Goal: Navigation & Orientation: Find specific page/section

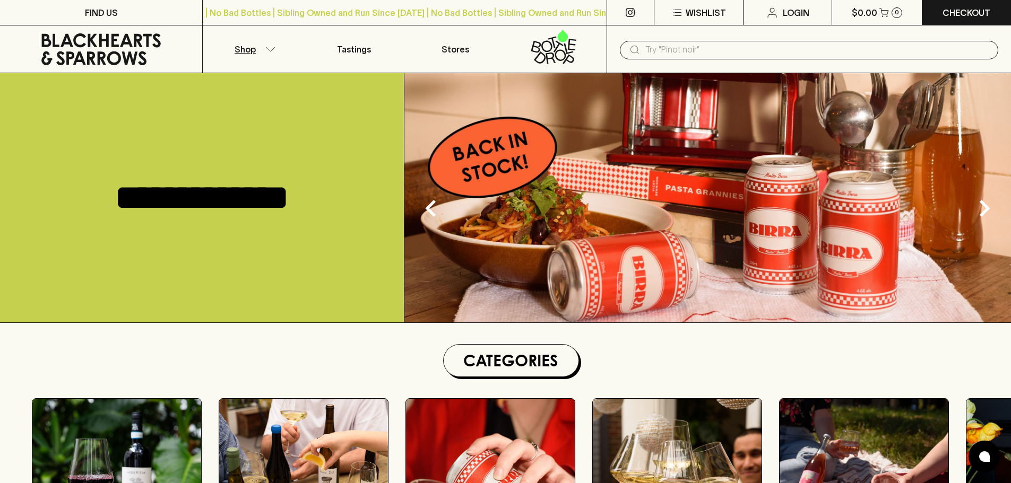
click at [272, 49] on icon "button" at bounding box center [270, 49] width 11 height 5
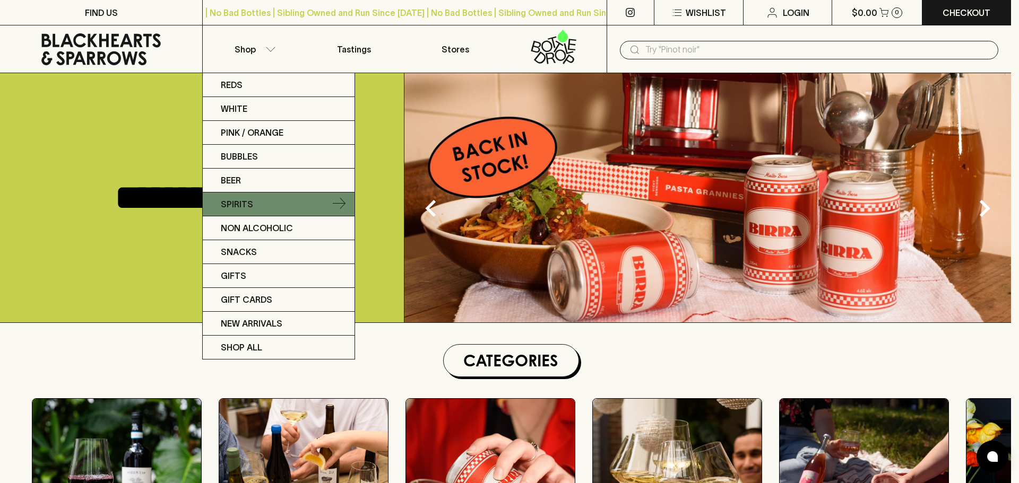
click at [263, 204] on link "Spirits" at bounding box center [279, 205] width 152 height 24
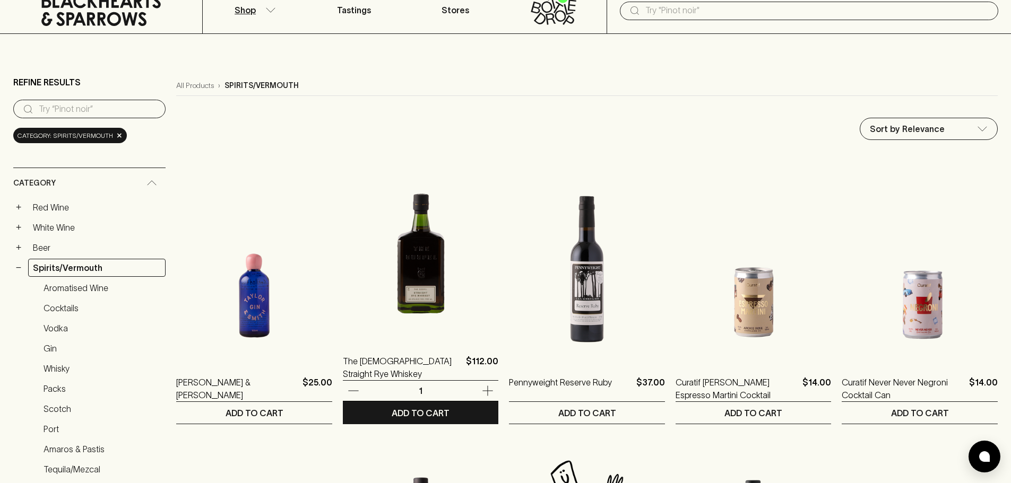
scroll to position [106, 0]
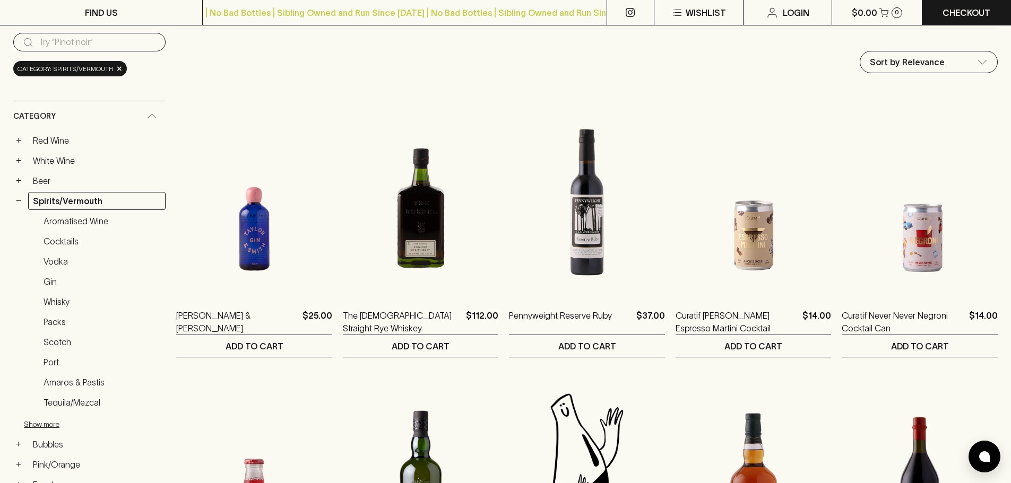
drag, startPoint x: 50, startPoint y: 279, endPoint x: 86, endPoint y: 276, distance: 35.6
click at [49, 280] on link "Gin" at bounding box center [102, 282] width 127 height 18
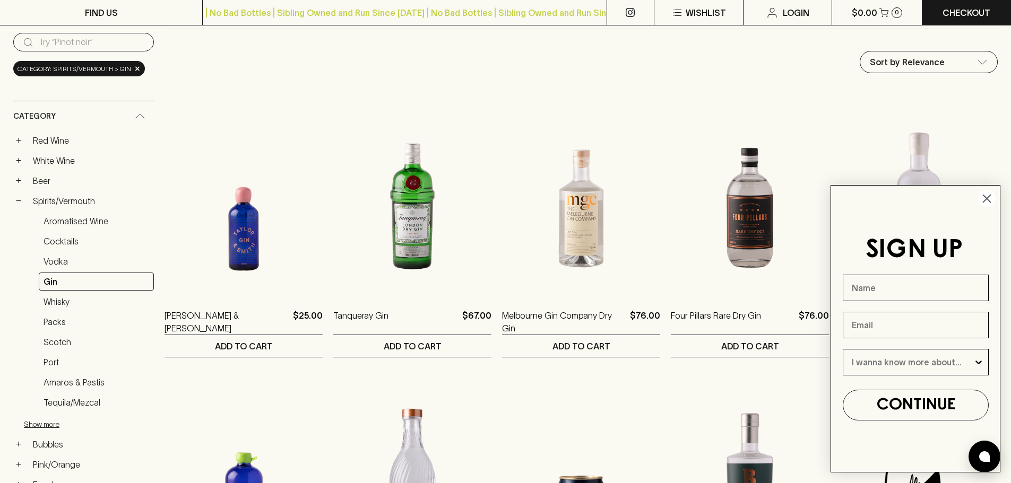
click at [982, 199] on circle "Close dialog" at bounding box center [987, 199] width 18 height 18
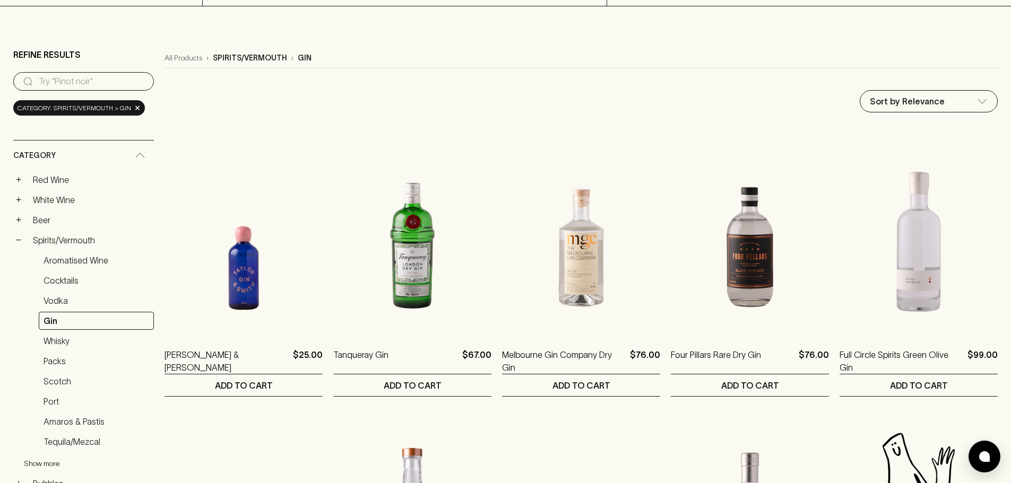
scroll to position [53, 0]
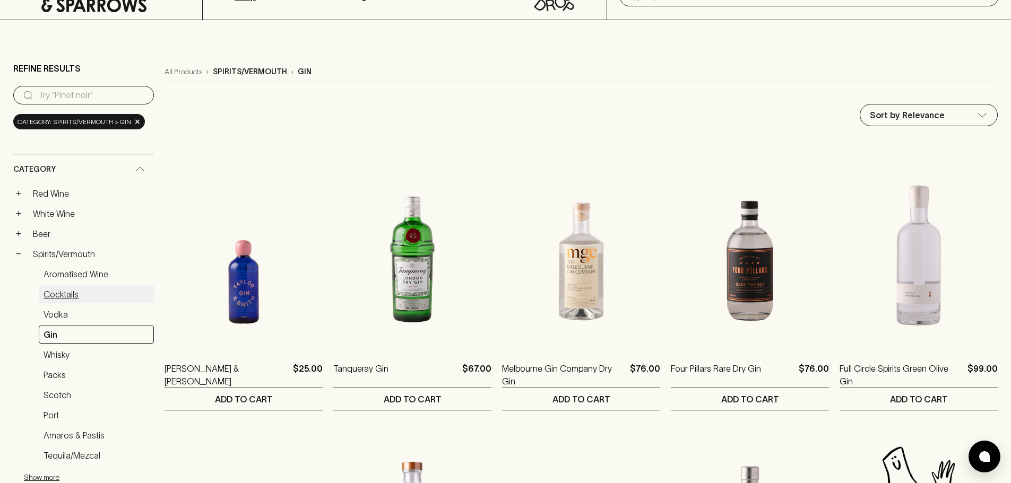
click at [76, 294] on link "Cocktails" at bounding box center [96, 294] width 115 height 18
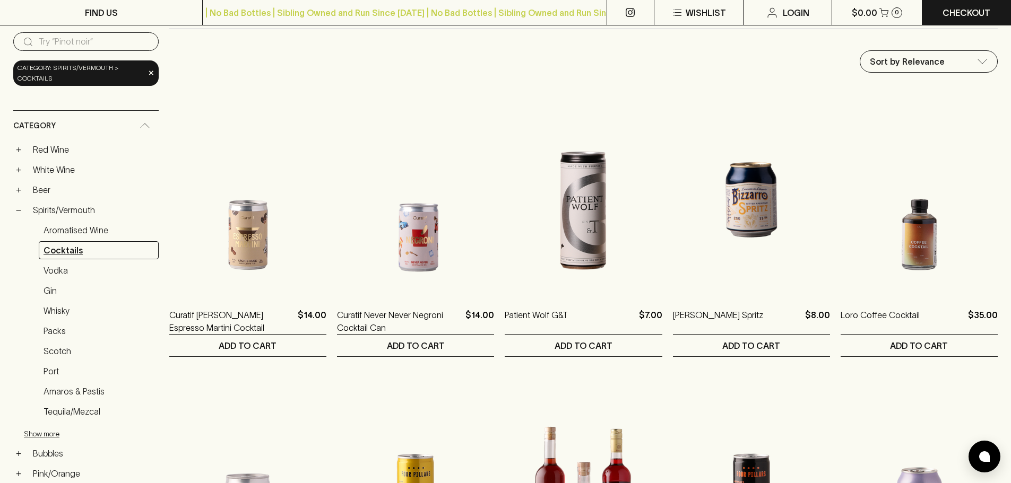
scroll to position [159, 0]
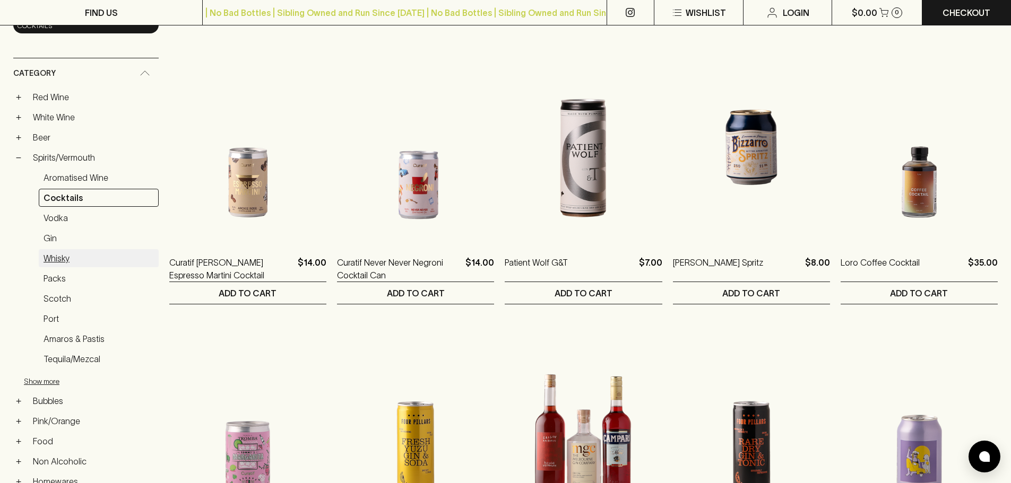
click at [65, 262] on link "Whisky" at bounding box center [99, 258] width 120 height 18
